Goal: Use online tool/utility

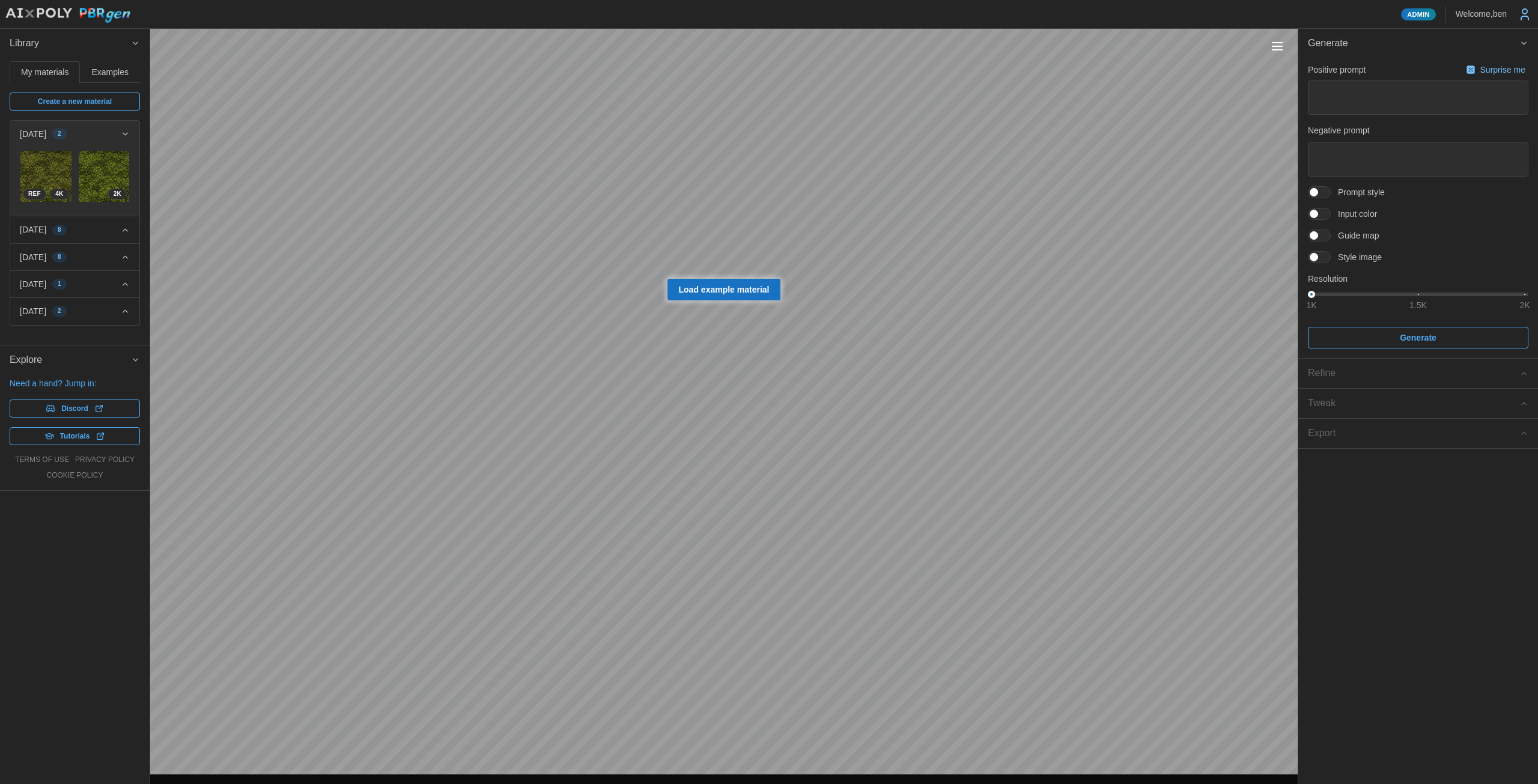
click at [714, 281] on span "Load example material" at bounding box center [725, 289] width 91 height 21
type textarea "*"
type textarea "**********"
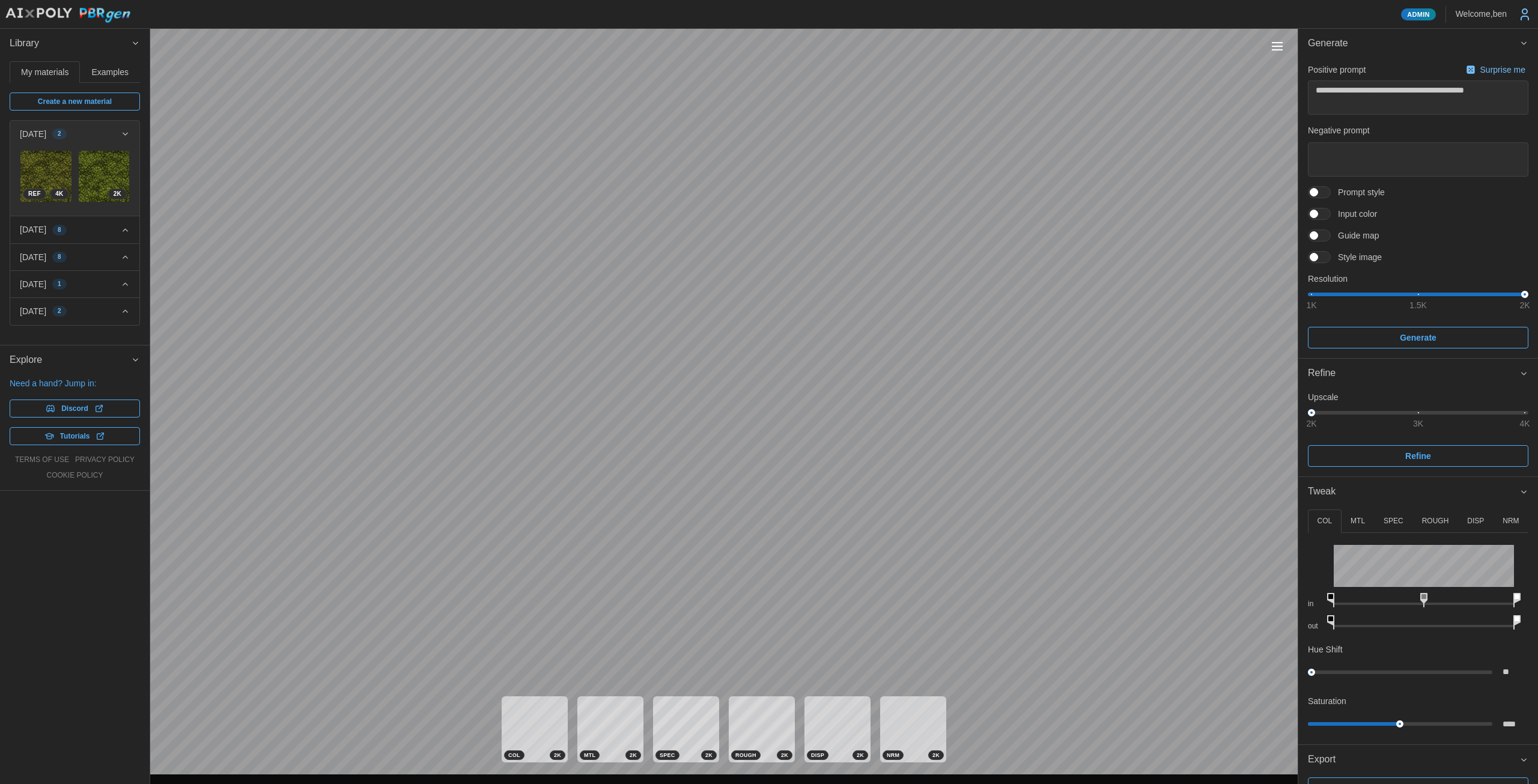
click at [122, 73] on span "Examples" at bounding box center [110, 72] width 37 height 9
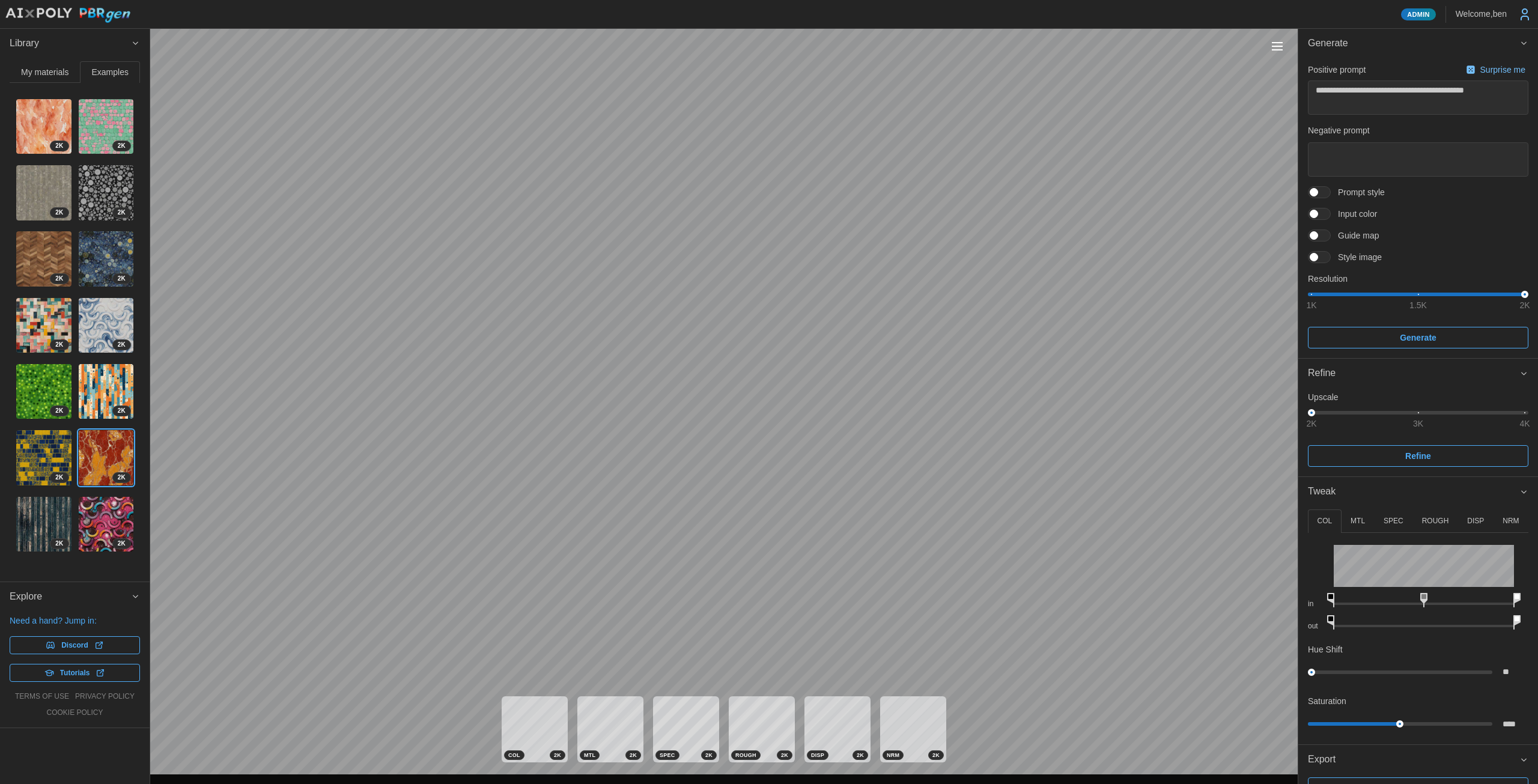
click at [99, 315] on img at bounding box center [106, 325] width 55 height 55
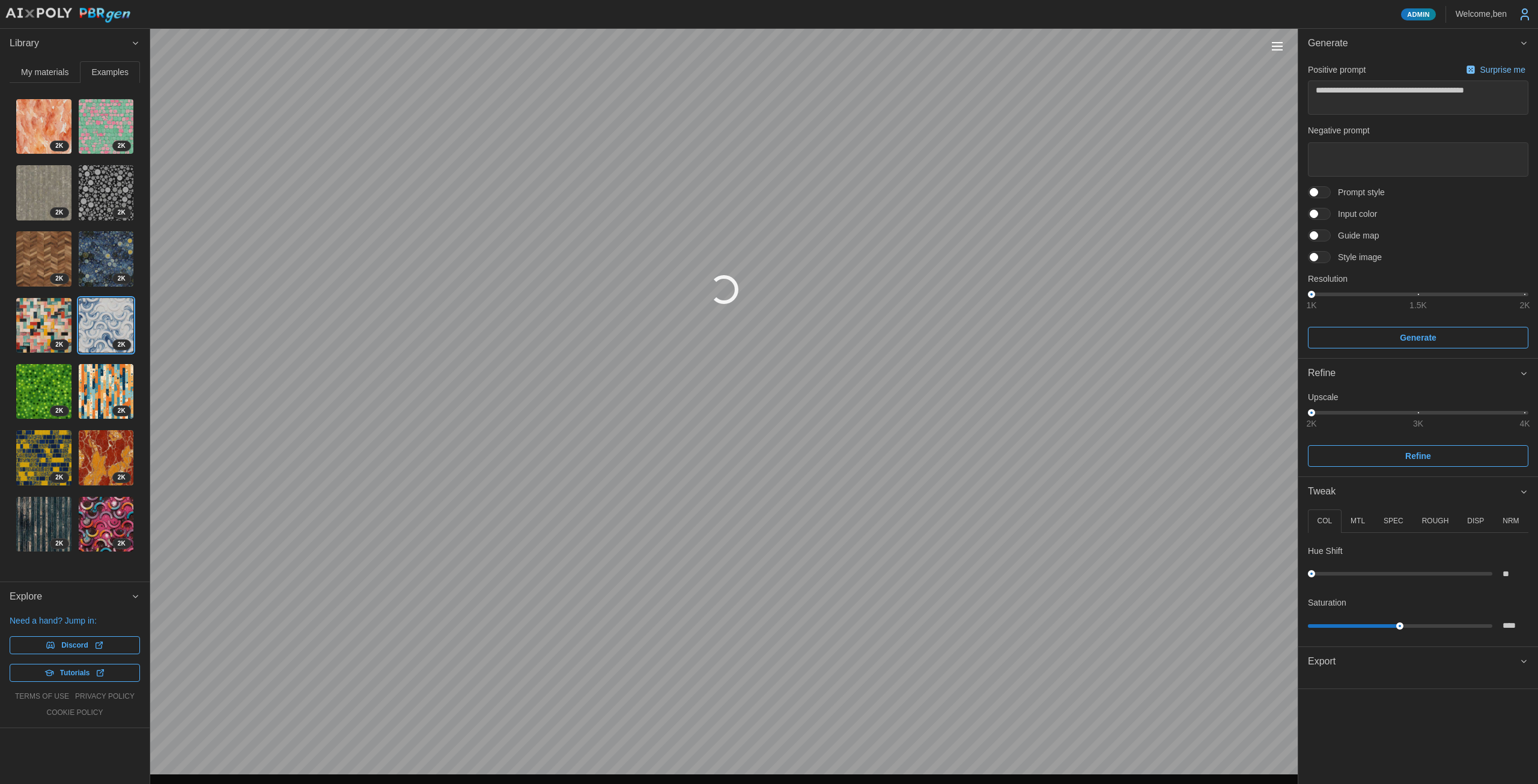
type textarea "*"
type textarea "**********"
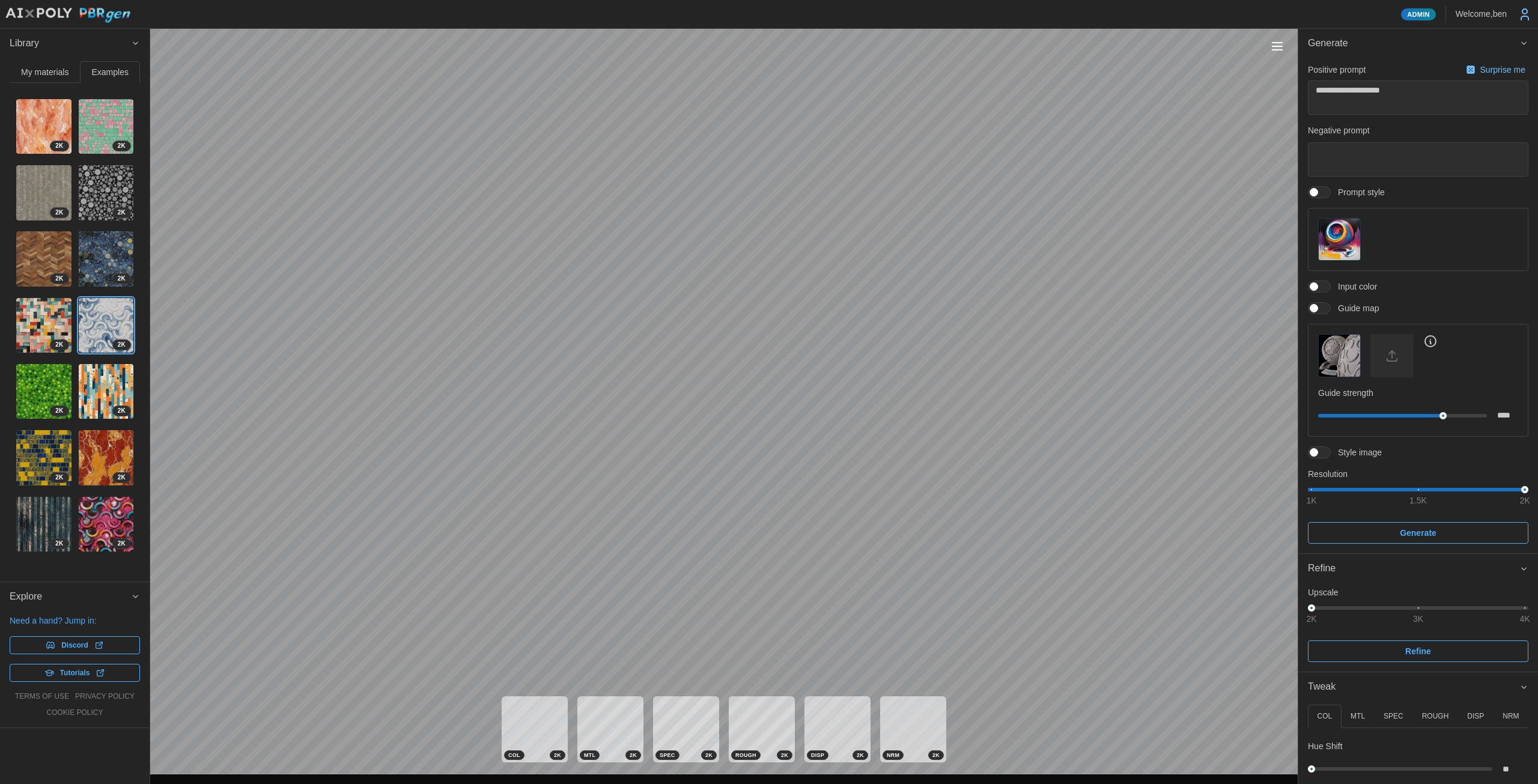
type textarea "*"
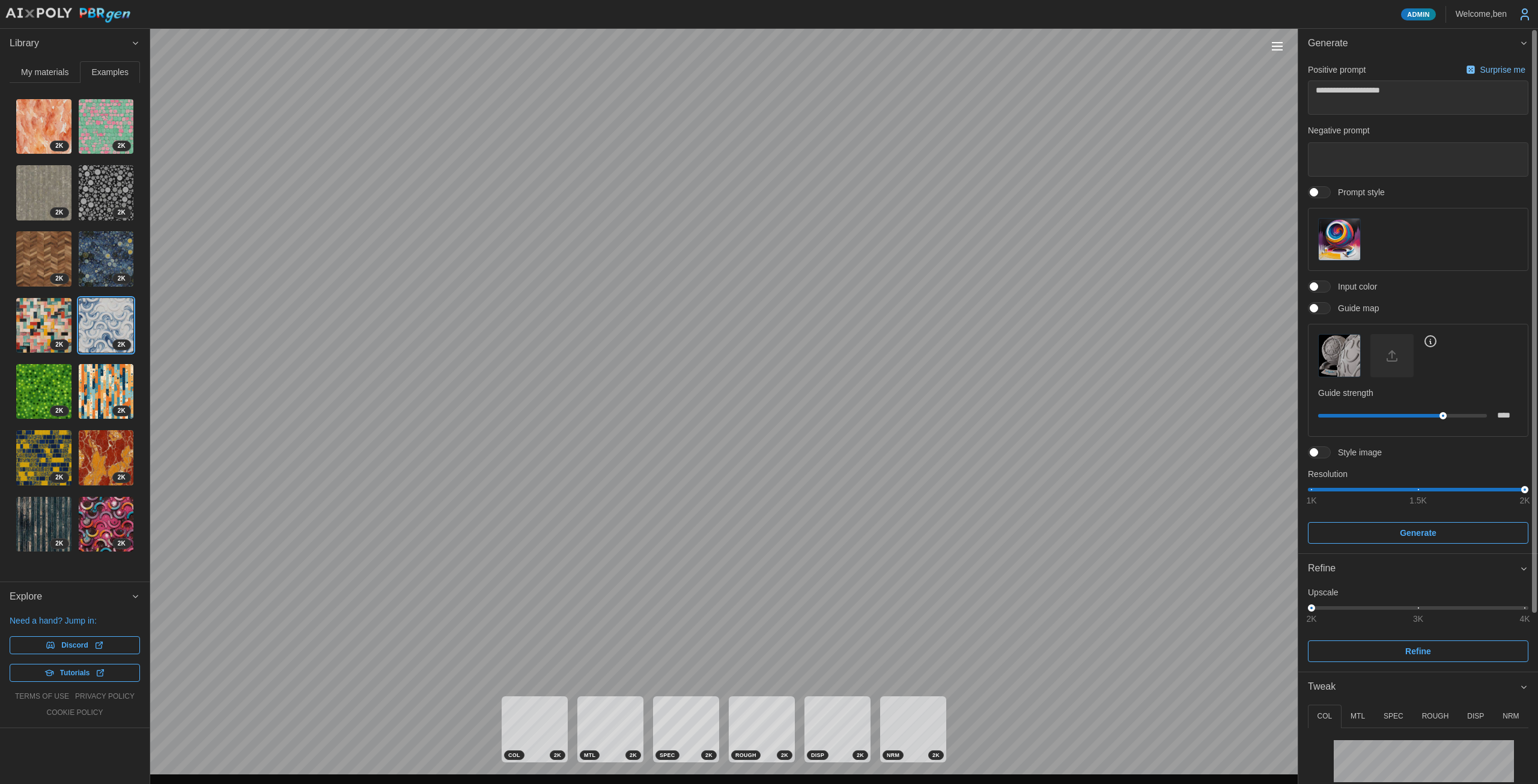
click at [1347, 238] on img "button" at bounding box center [1339, 239] width 42 height 42
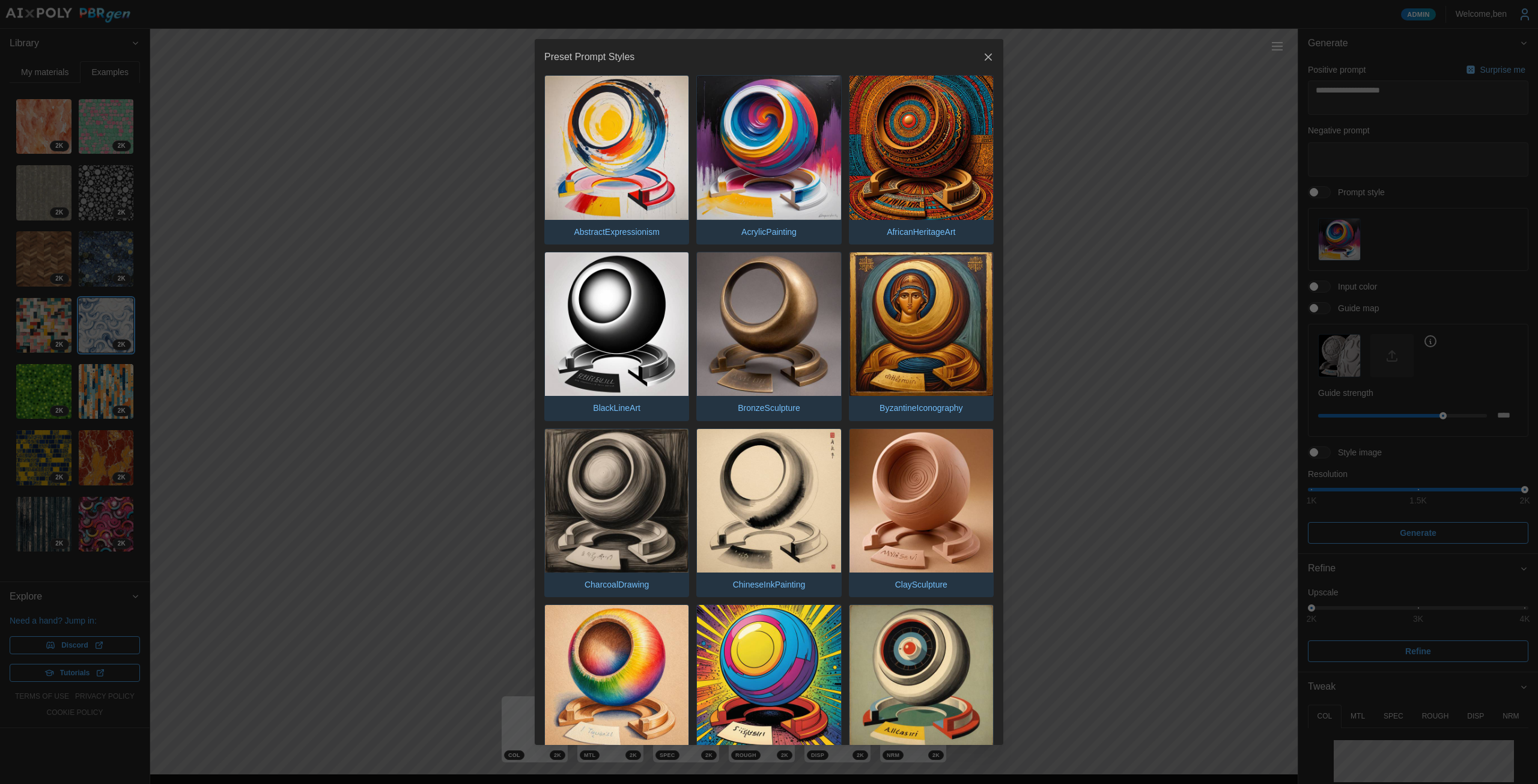
drag, startPoint x: 787, startPoint y: 154, endPoint x: 973, endPoint y: 60, distance: 208.4
click at [983, 59] on icon "button" at bounding box center [988, 57] width 12 height 12
